Goal: Find specific page/section: Find specific page/section

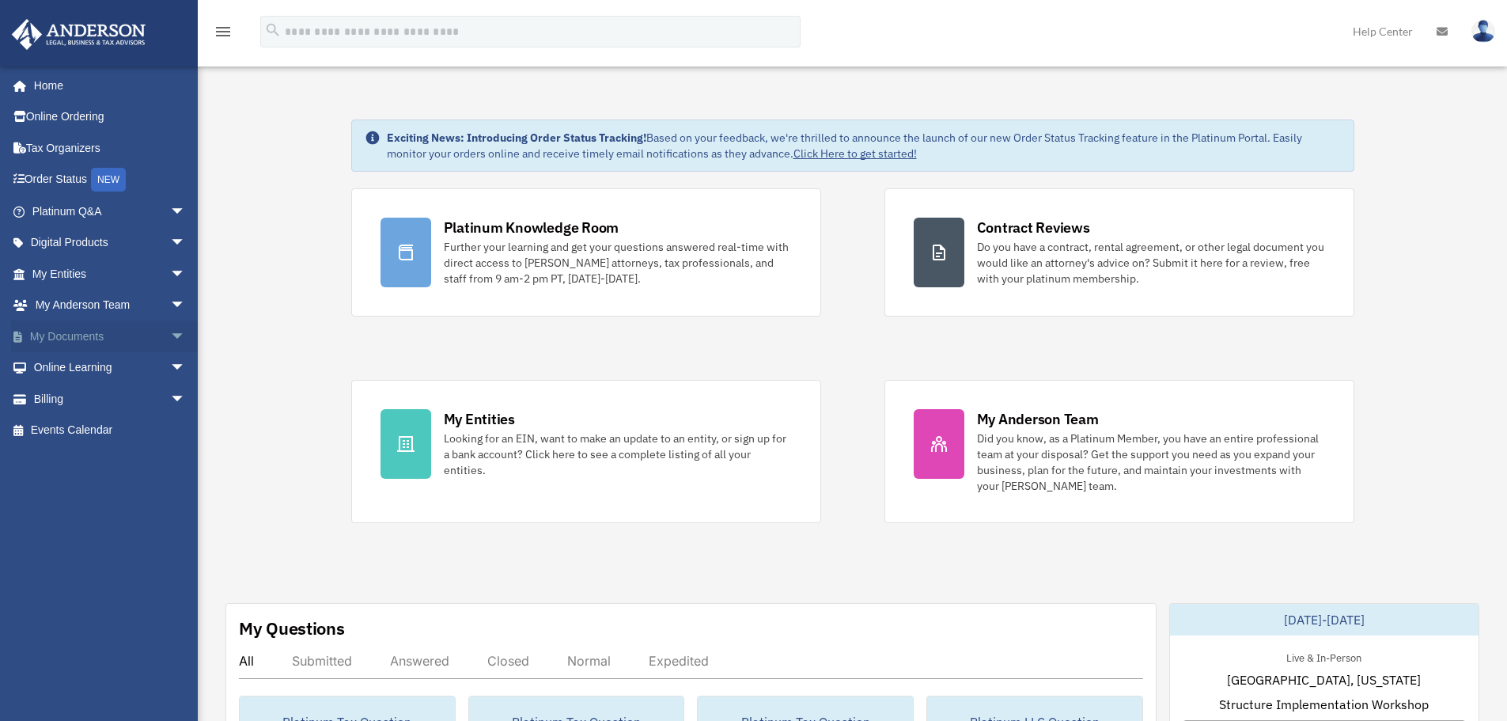
click at [172, 331] on span "arrow_drop_down" at bounding box center [186, 336] width 32 height 32
click at [65, 361] on link "Box" at bounding box center [115, 368] width 187 height 32
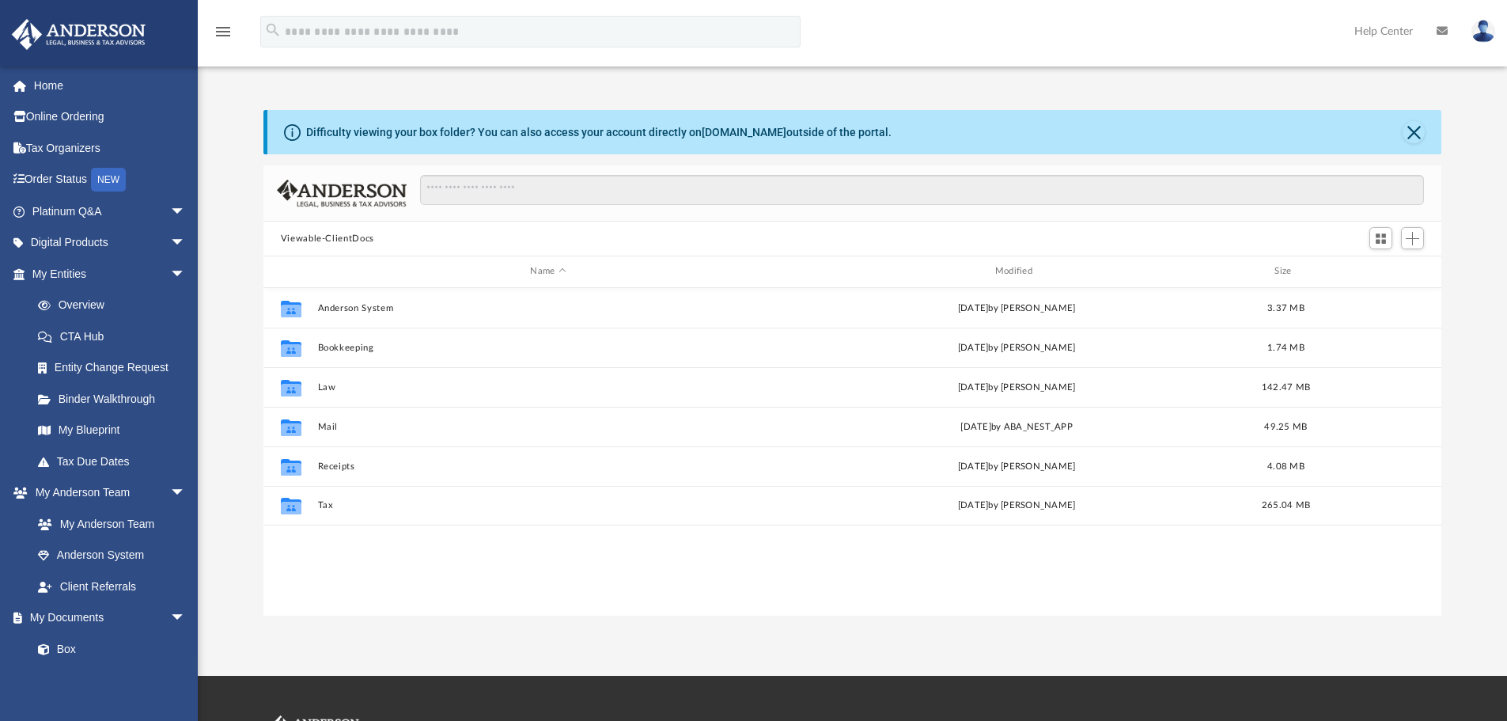
scroll to position [348, 1166]
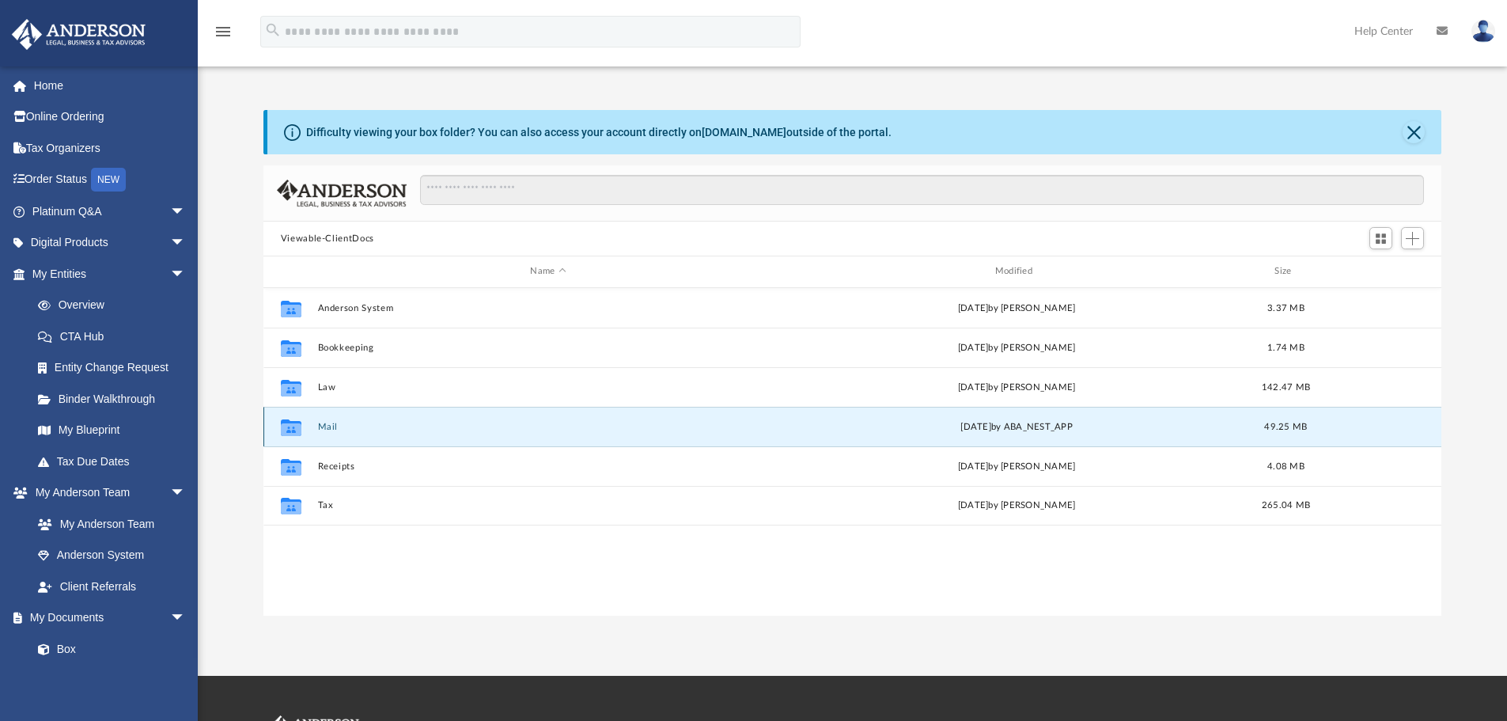
click at [322, 426] on button "Mail" at bounding box center [547, 427] width 461 height 10
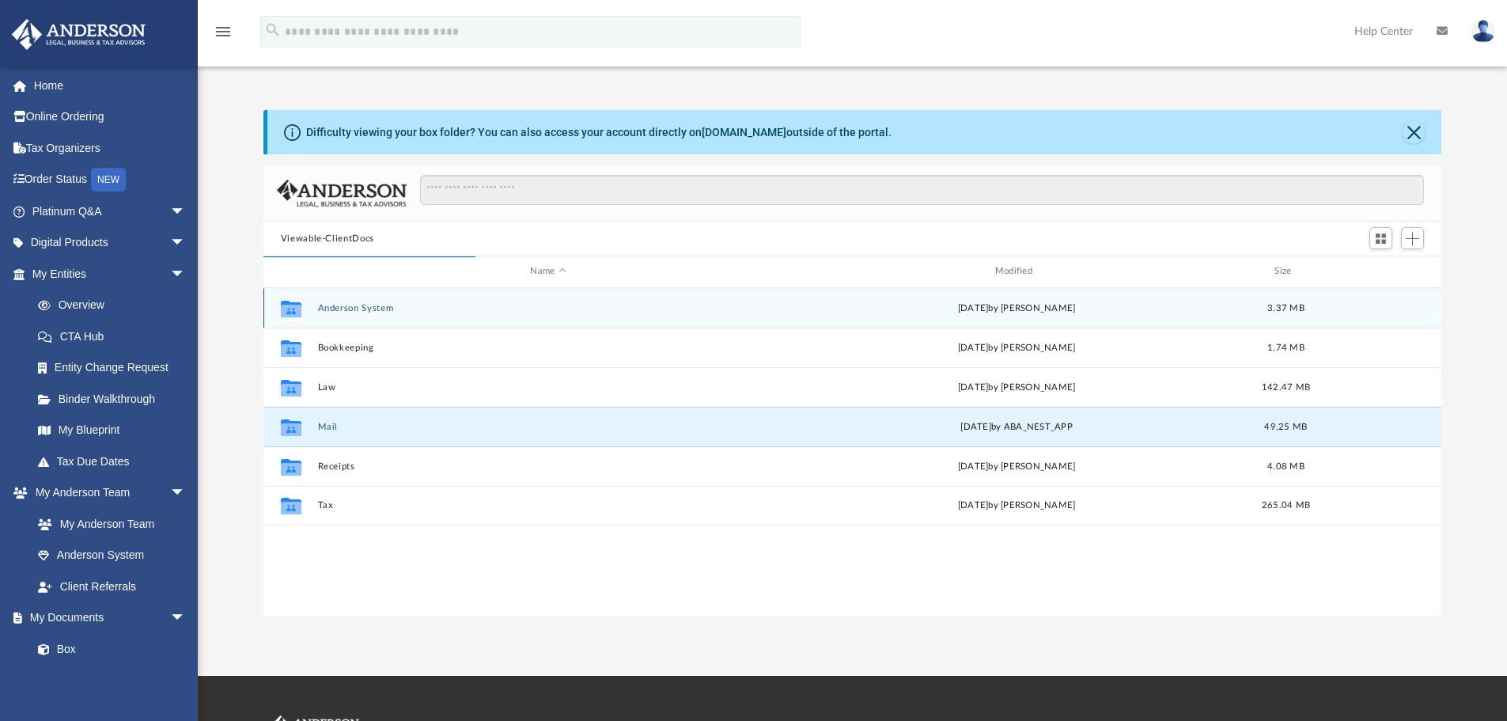
scroll to position [299, 1166]
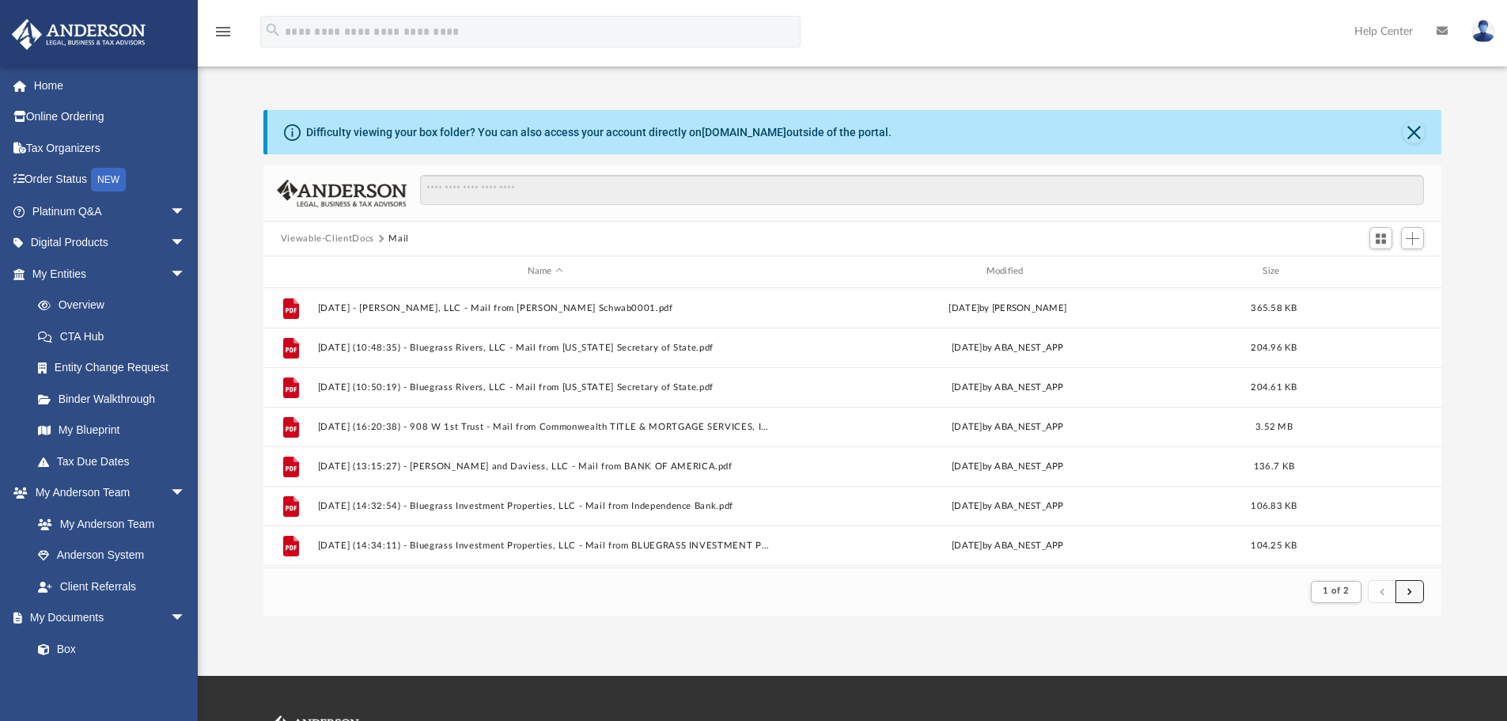
click at [1406, 590] on button "submit" at bounding box center [1409, 591] width 28 height 23
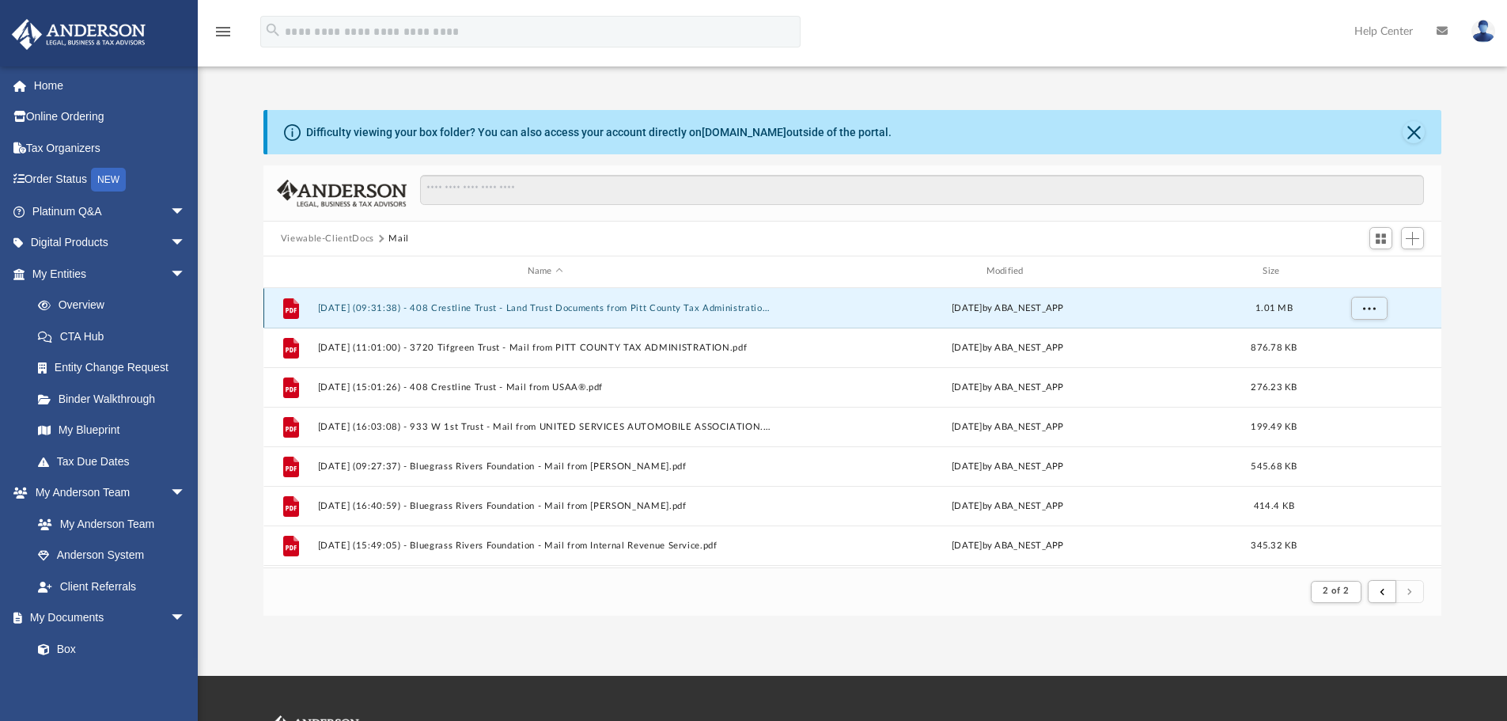
click at [644, 312] on button "[DATE] (09:31:38) - 408 Crestline Trust - Land Trust Documents from Pitt County…" at bounding box center [545, 308] width 456 height 10
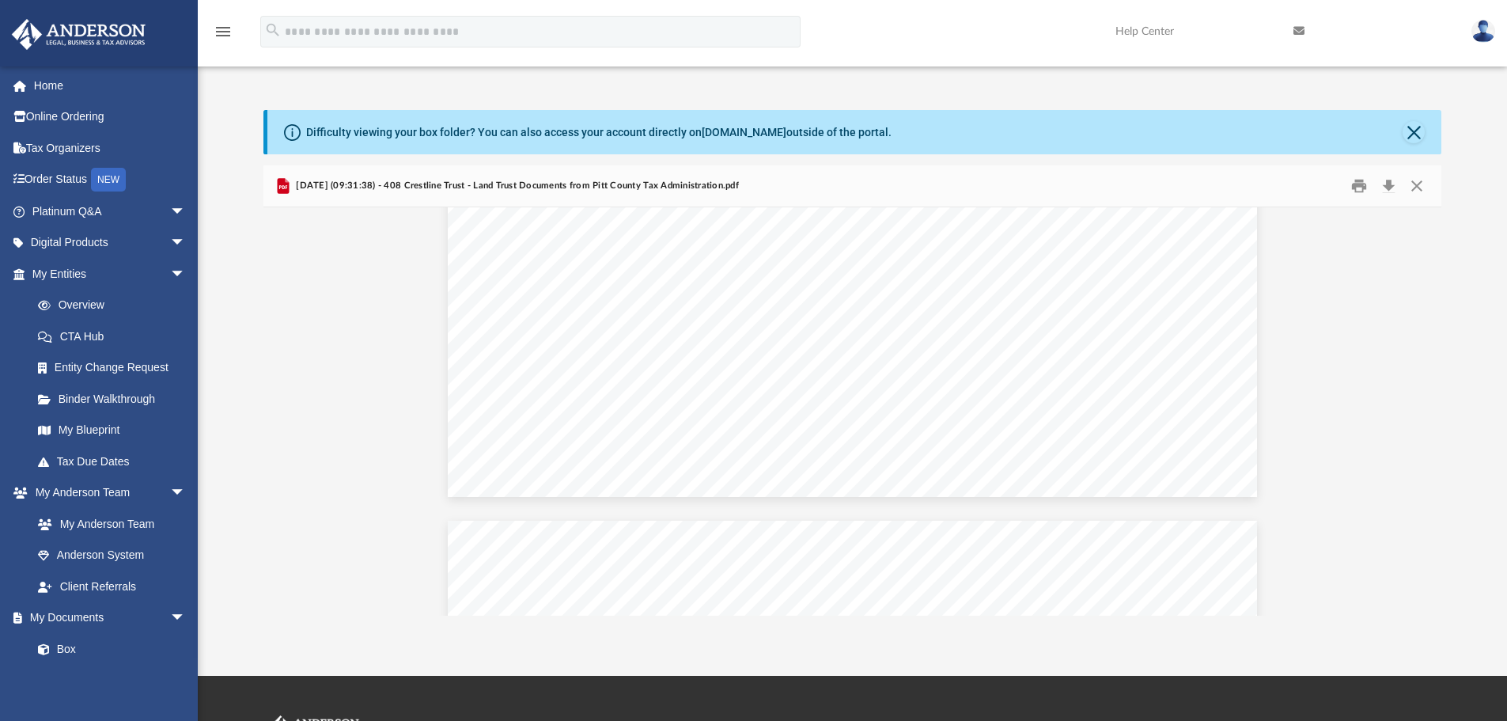
scroll to position [712, 0]
